Goal: Navigation & Orientation: Find specific page/section

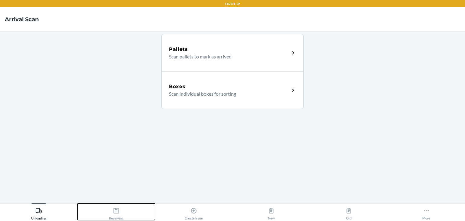
click at [118, 209] on icon at bounding box center [116, 210] width 7 height 7
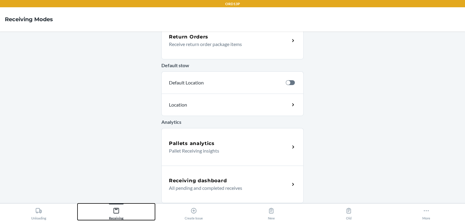
scroll to position [201, 0]
click at [219, 182] on h5 "Receiving dashboard" at bounding box center [198, 180] width 58 height 7
